Goal: Task Accomplishment & Management: Manage account settings

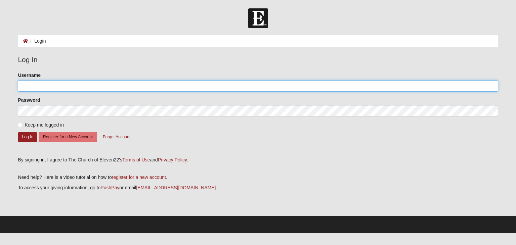
click at [69, 85] on input "Username" at bounding box center [258, 85] width 480 height 11
click at [87, 86] on input "[PERSON_NAME]" at bounding box center [258, 85] width 480 height 11
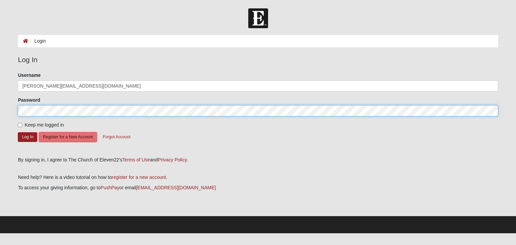
click at [18, 132] on button "Log In" at bounding box center [27, 137] width 19 height 10
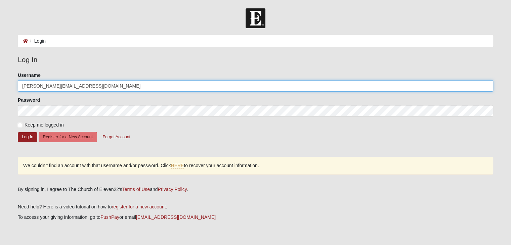
drag, startPoint x: 87, startPoint y: 86, endPoint x: 0, endPoint y: 90, distance: 86.8
click at [0, 90] on form "Log In Login Login Error Log In Please correct the following: Username bryan-fa…" at bounding box center [255, 135] width 511 height 255
click at [18, 132] on button "Log In" at bounding box center [27, 137] width 19 height 10
drag, startPoint x: 52, startPoint y: 89, endPoint x: 34, endPoint y: 93, distance: 18.6
click at [35, 93] on form "Please correct the following: Username bdavis013 Password Keep me logged in Log…" at bounding box center [255, 112] width 475 height 80
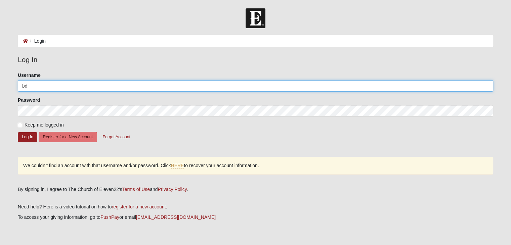
type input "b"
click at [18, 132] on button "Log In" at bounding box center [27, 137] width 19 height 10
drag, startPoint x: 62, startPoint y: 80, endPoint x: 0, endPoint y: 83, distance: 61.9
click at [0, 83] on form "Log In Login Login Error Log In Please correct the following: Username bryadavi…" at bounding box center [255, 135] width 511 height 255
type input "b"
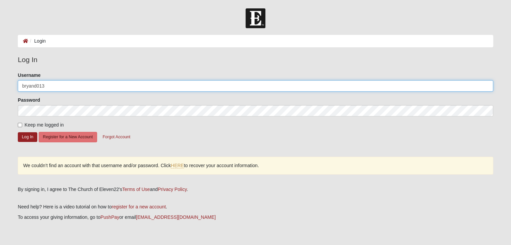
type input "bryand013"
click at [18, 132] on button "Log In" at bounding box center [27, 137] width 19 height 10
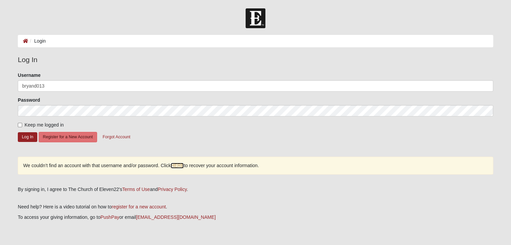
click at [176, 165] on link "HERE" at bounding box center [177, 166] width 13 height 6
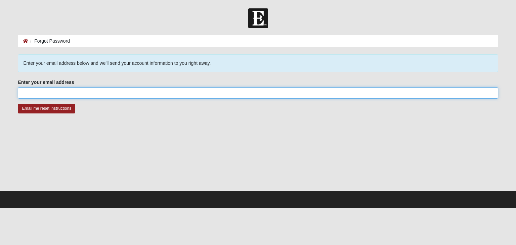
click at [129, 91] on input "Enter your email address" at bounding box center [258, 92] width 480 height 11
type input "[PERSON_NAME][EMAIL_ADDRESS][DOMAIN_NAME]"
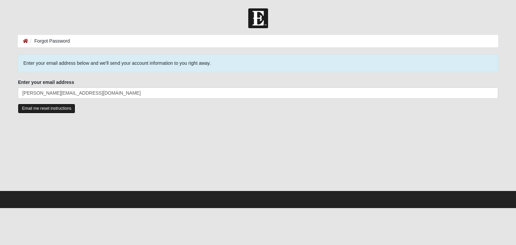
click at [44, 110] on input "Email me reset instructions" at bounding box center [46, 109] width 57 height 10
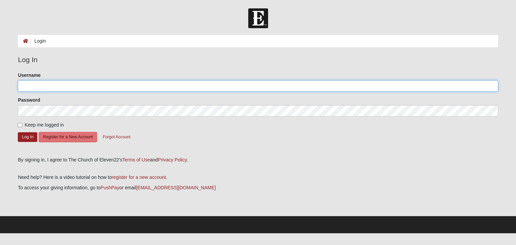
click at [199, 83] on input "Username" at bounding box center [258, 85] width 480 height 11
type input "bryand013"
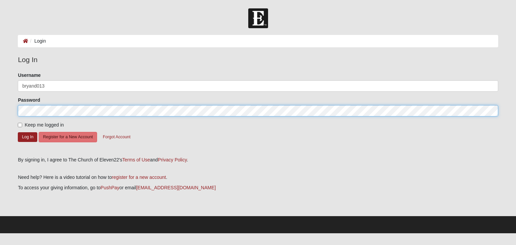
click at [18, 132] on button "Log In" at bounding box center [27, 137] width 19 height 10
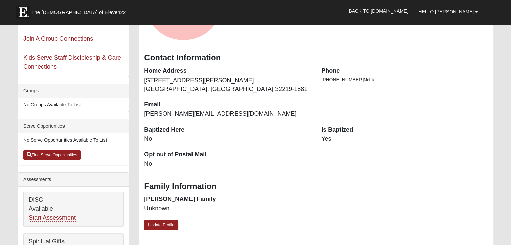
scroll to position [134, 0]
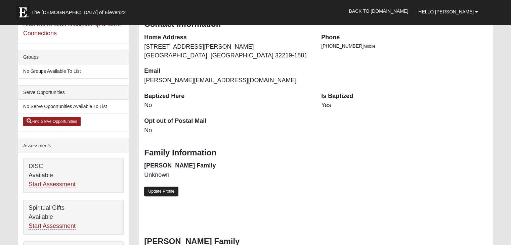
click at [171, 194] on link "Update Profile" at bounding box center [161, 192] width 34 height 10
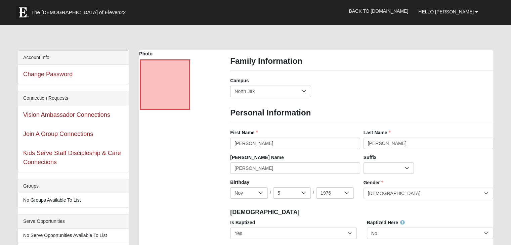
scroll to position [0, 0]
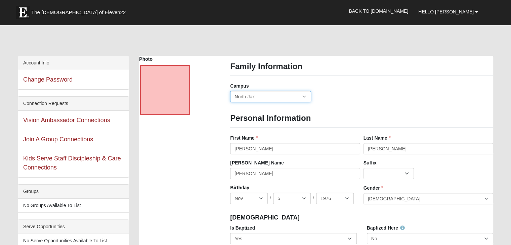
click at [307, 95] on select "Arlington Baymeadows Eleven22 Online [PERSON_NAME][GEOGRAPHIC_DATA] Jesup [GEOG…" at bounding box center [270, 96] width 81 height 11
select select "10"
click at [230, 91] on select "Arlington Baymeadows Eleven22 Online [PERSON_NAME][GEOGRAPHIC_DATA] Jesup [GEOG…" at bounding box center [270, 96] width 81 height 11
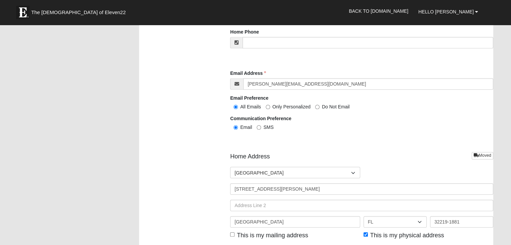
scroll to position [773, 0]
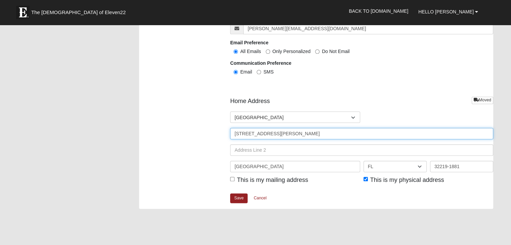
drag, startPoint x: 286, startPoint y: 134, endPoint x: 211, endPoint y: 136, distance: 75.6
type input "[STREET_ADDRESS]"
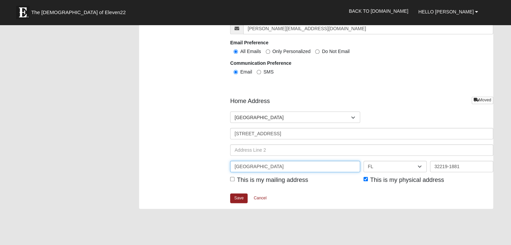
drag, startPoint x: 286, startPoint y: 165, endPoint x: 217, endPoint y: 162, distance: 69.3
type input "[PERSON_NAME]"
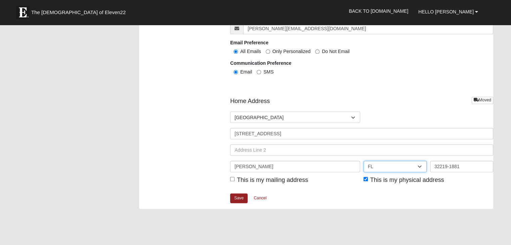
click at [418, 163] on select "AL AK AS AR AZ CA CO CT DE DC FM [GEOGRAPHIC_DATA] [GEOGRAPHIC_DATA] GU HI ID I…" at bounding box center [395, 166] width 63 height 11
select select "[GEOGRAPHIC_DATA]"
click at [364, 161] on select "AL AK AS AR AZ CA CO CT DE DC FM [GEOGRAPHIC_DATA] [GEOGRAPHIC_DATA] GU HI ID I…" at bounding box center [395, 166] width 63 height 11
drag, startPoint x: 462, startPoint y: 166, endPoint x: 405, endPoint y: 175, distance: 57.6
click at [405, 175] on div "Home Address Moved Countries United States ------------------------ [GEOGRAPHIC…" at bounding box center [361, 145] width 263 height 96
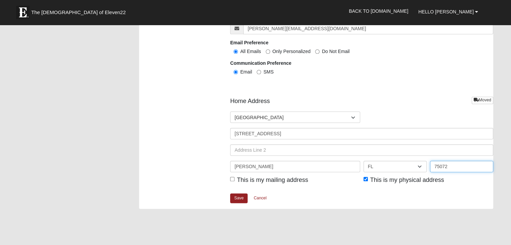
type input "75072"
click at [232, 179] on input "This is my mailing address" at bounding box center [232, 179] width 4 height 4
checkbox input "true"
click at [240, 200] on link "Save" at bounding box center [238, 199] width 17 height 10
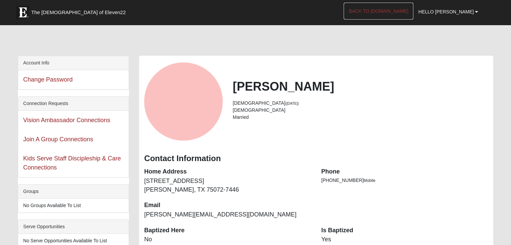
click at [413, 16] on link "Back to [DOMAIN_NAME]" at bounding box center [379, 11] width 70 height 17
